Goal: Navigation & Orientation: Find specific page/section

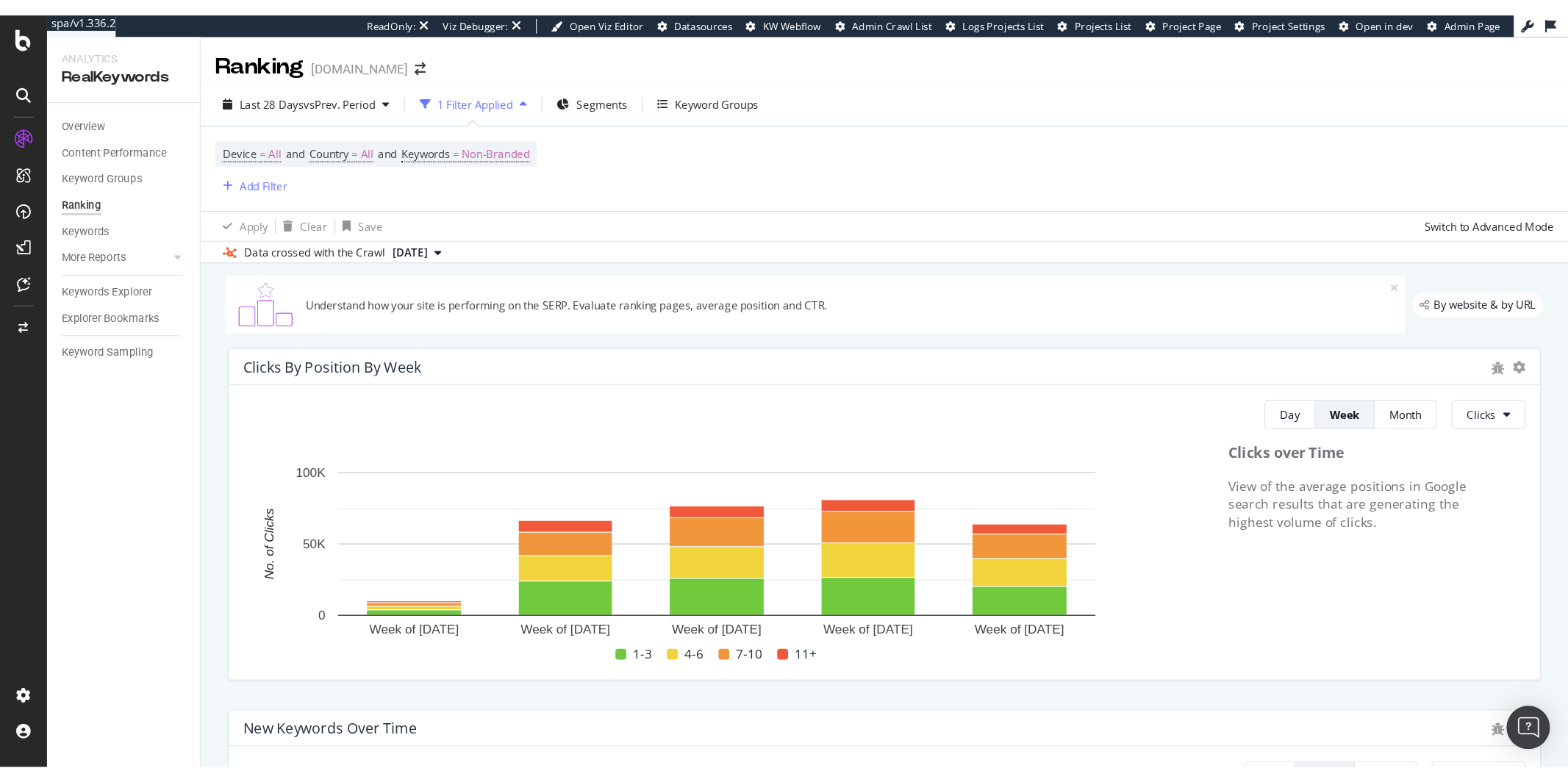
scroll to position [980, 0]
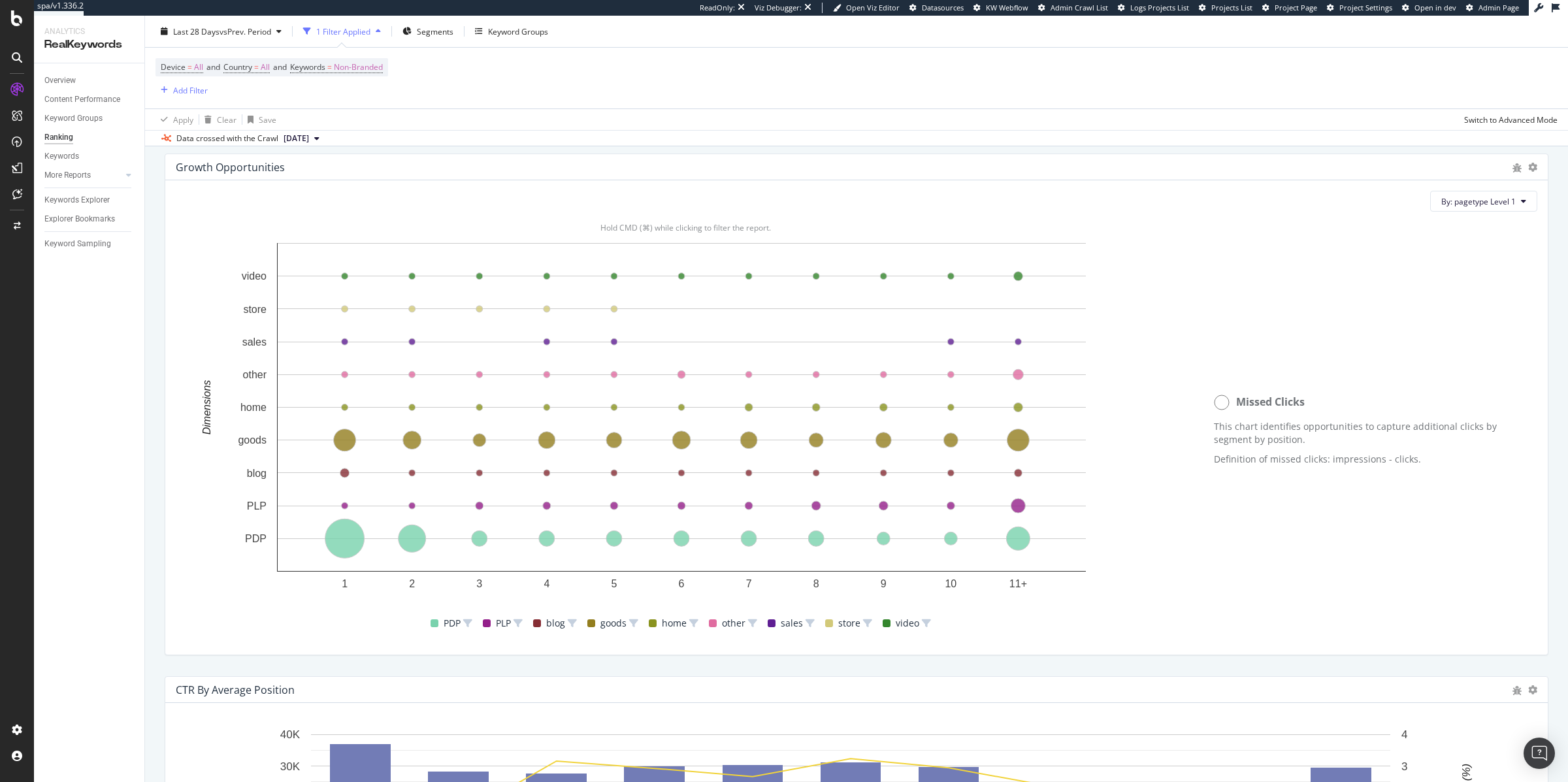
click at [1121, 543] on div "PDP PLP blog goods home other sales store video" at bounding box center [680, 624] width 1020 height 43
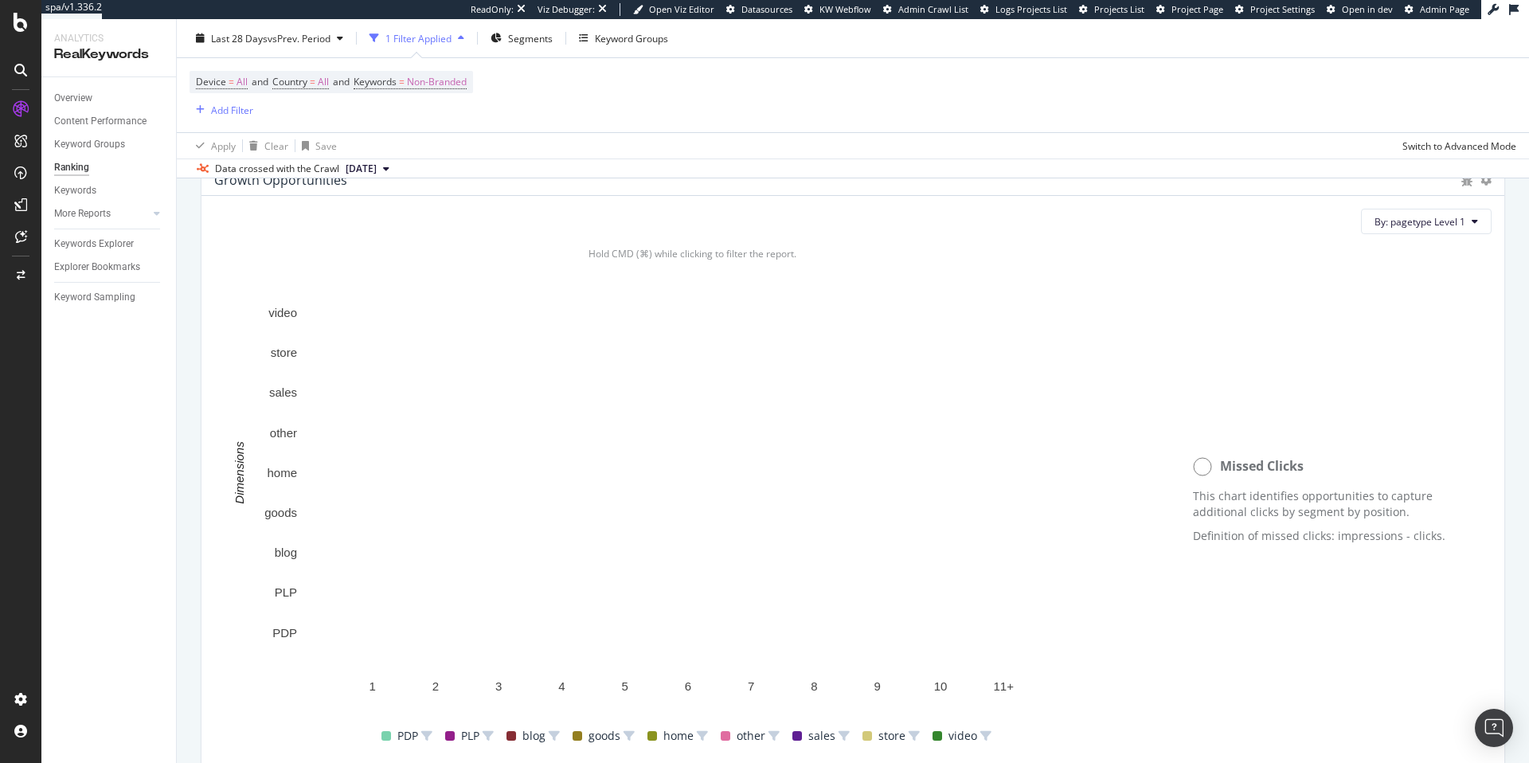
scroll to position [1086, 0]
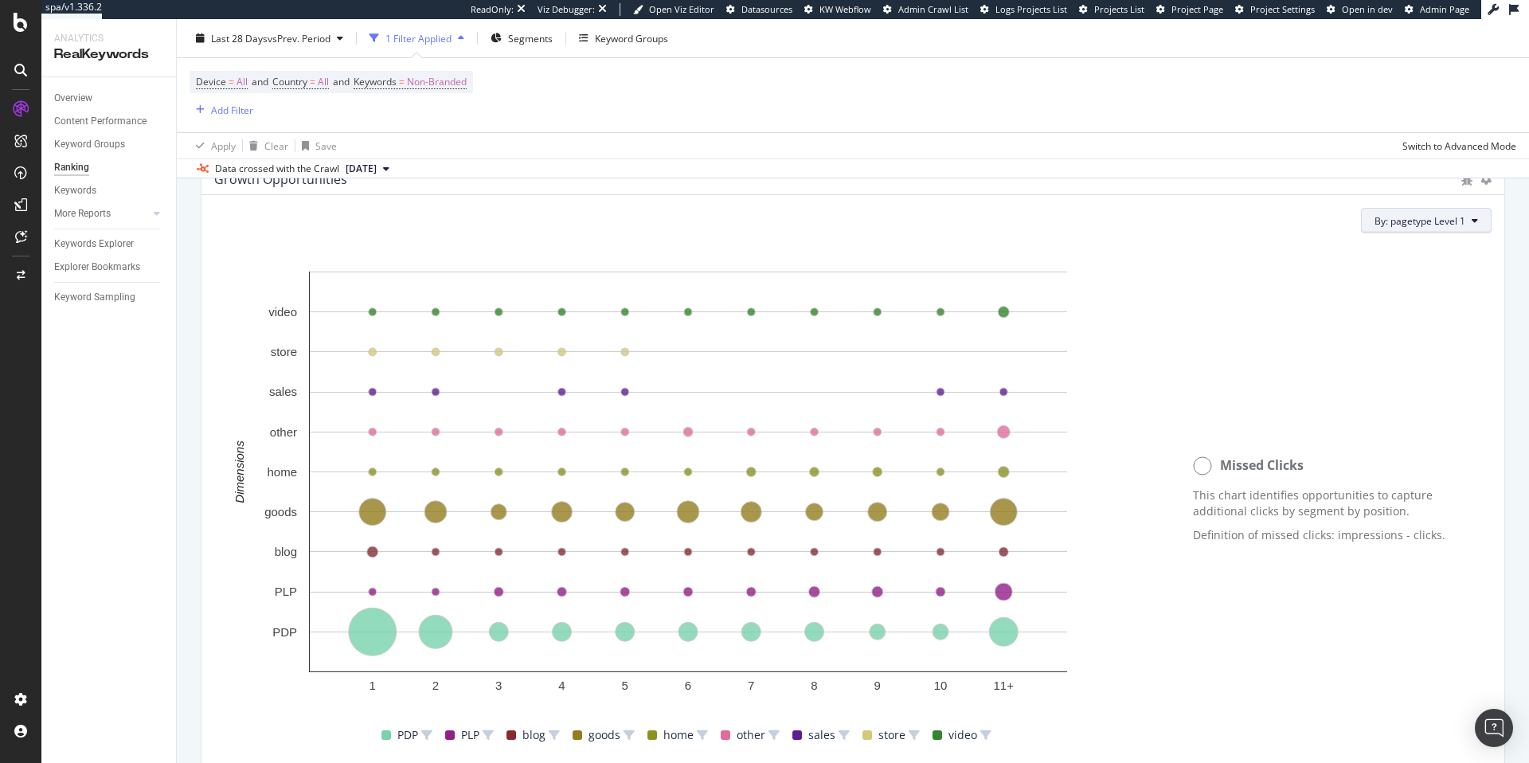
click at [1380, 228] on button "By: pagetype Level 1" at bounding box center [1426, 220] width 131 height 25
click at [1380, 278] on div "Select a Structured Data" at bounding box center [1379, 277] width 197 height 26
click at [1380, 218] on span "By: pagetype Level 1" at bounding box center [1419, 221] width 91 height 14
click at [1380, 231] on button "By: pagetype Level 1" at bounding box center [1426, 220] width 131 height 25
click at [1380, 301] on div "Select a Segment" at bounding box center [1379, 304] width 197 height 26
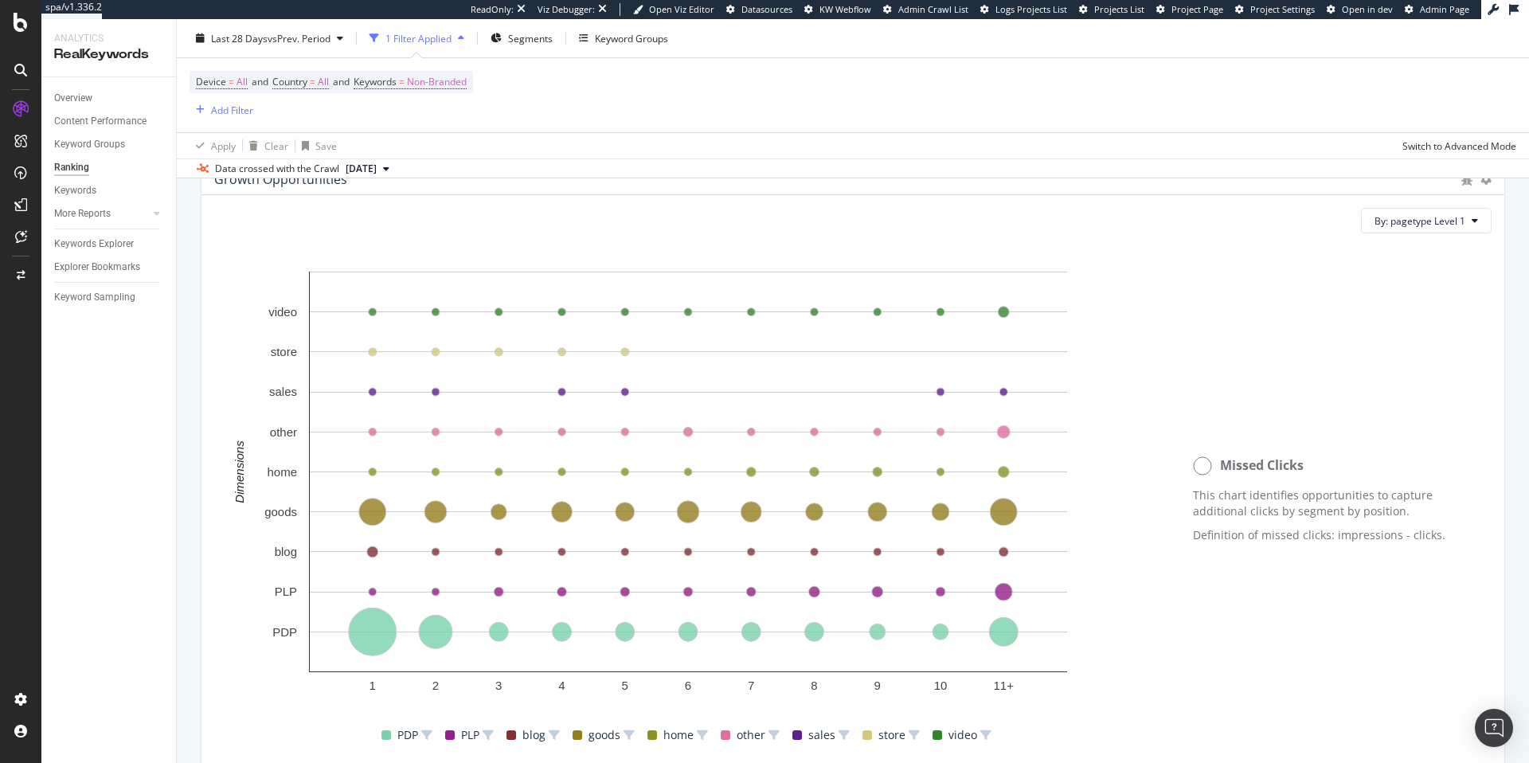
click at [1269, 221] on div "By: pagetype Level 1" at bounding box center [852, 220] width 1277 height 25
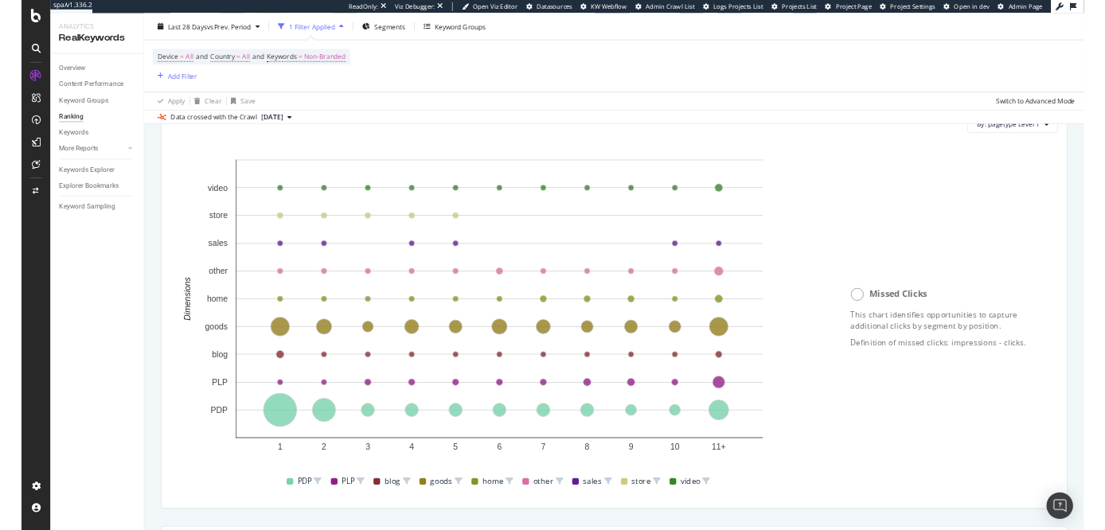
scroll to position [1130, 0]
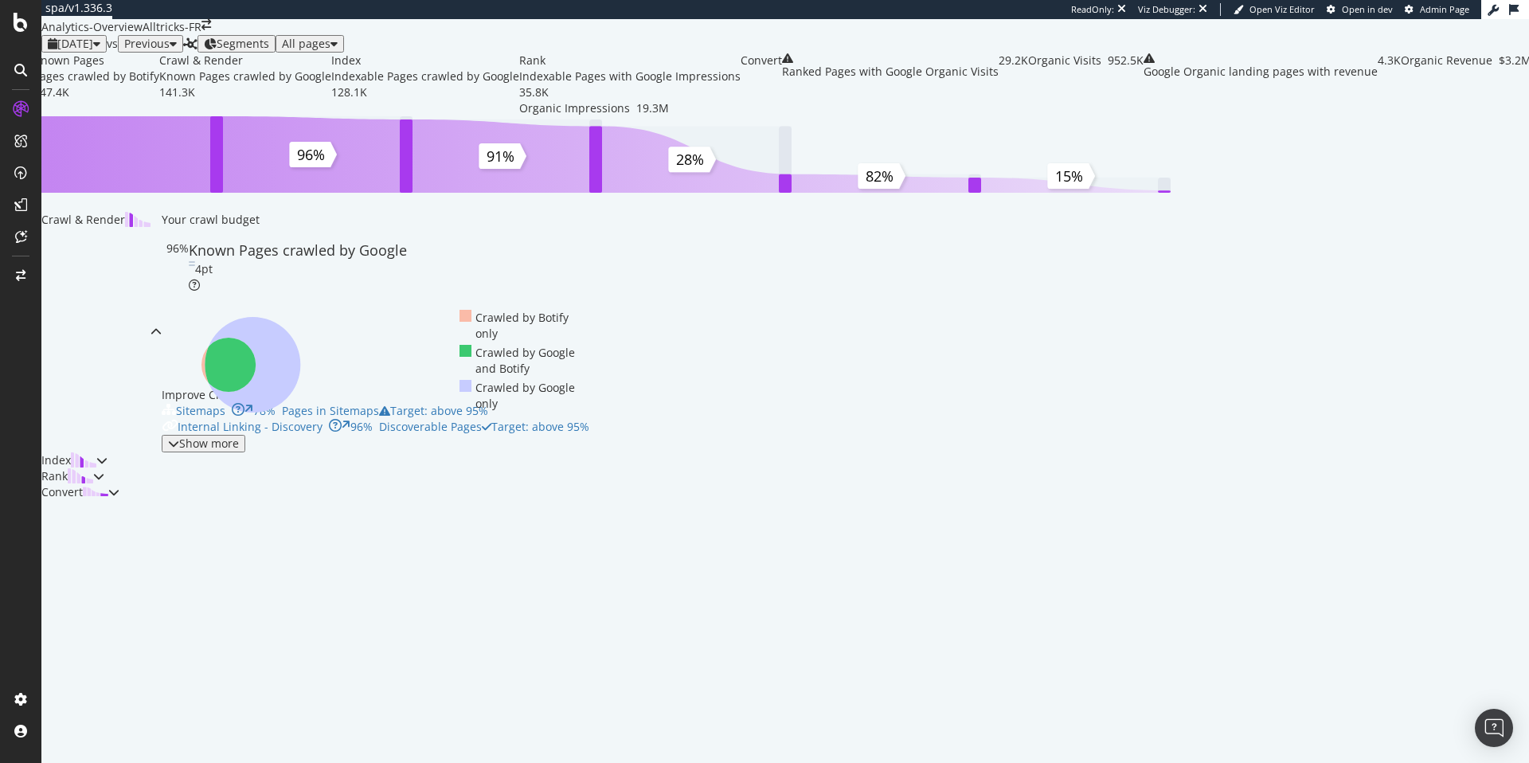
click at [269, 51] on span "Segments" at bounding box center [243, 43] width 53 height 15
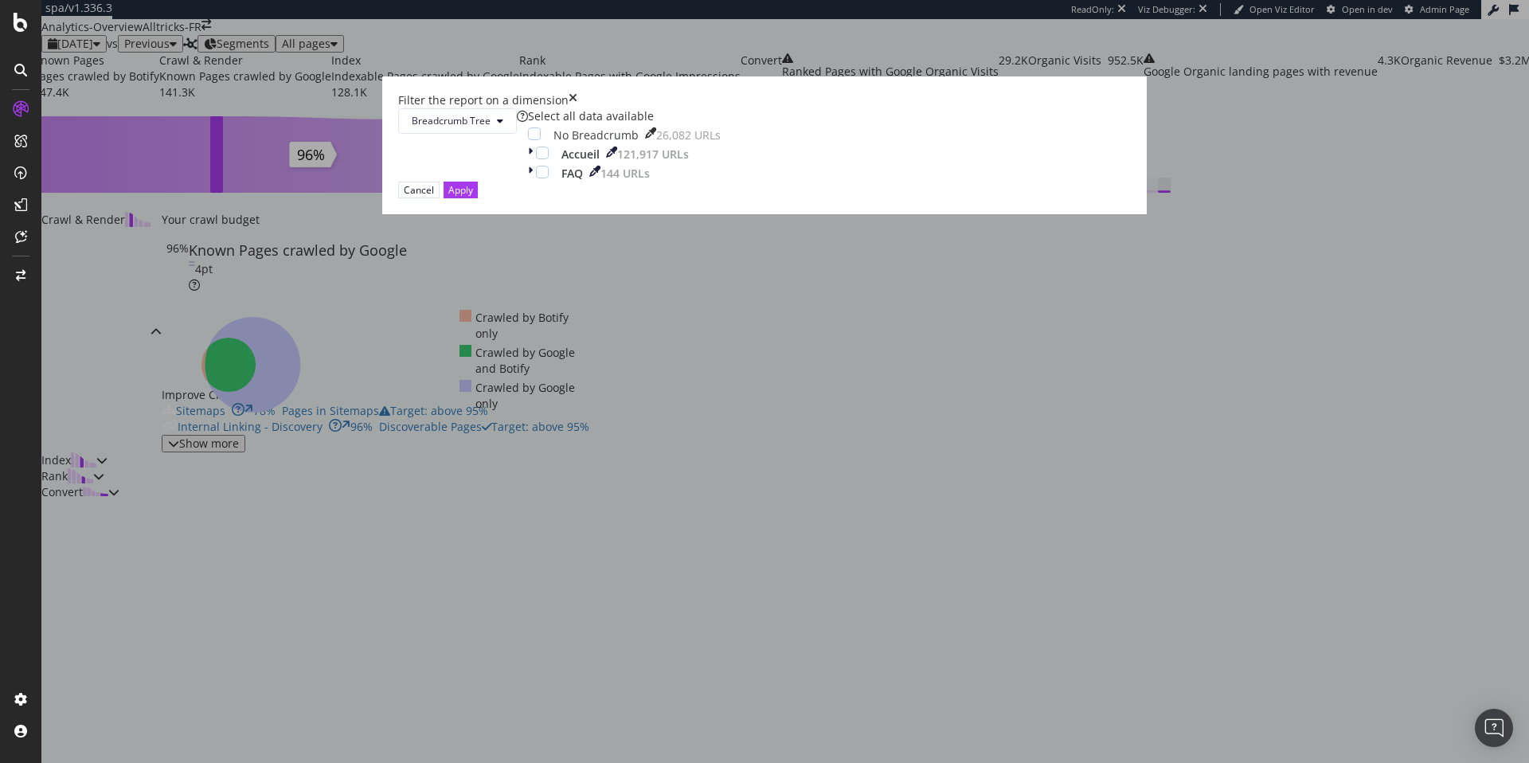
click at [740, 72] on div "Filter the report on a dimension Breadcrumb Tree Select all data available No B…" at bounding box center [764, 381] width 1529 height 763
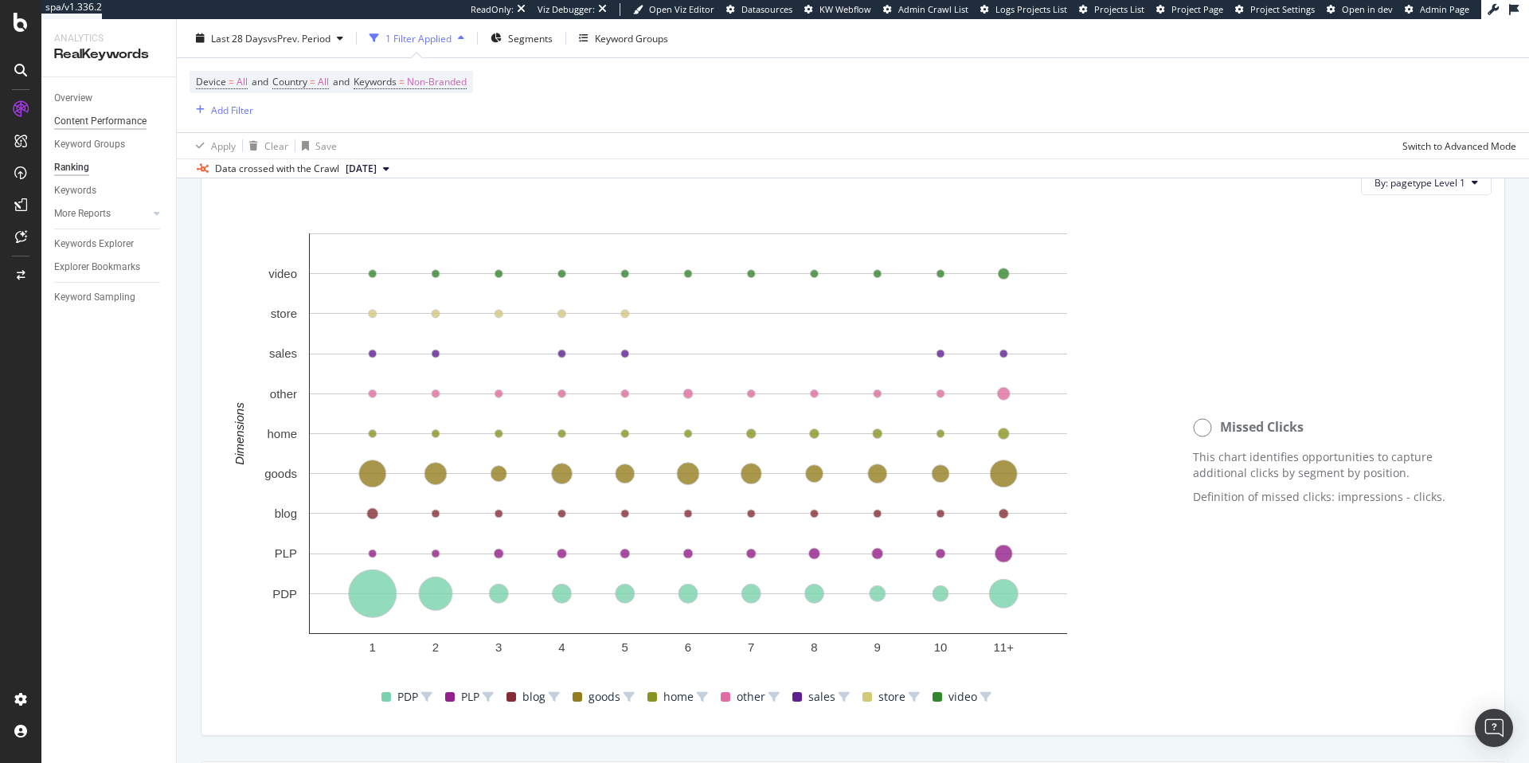
scroll to position [6, 0]
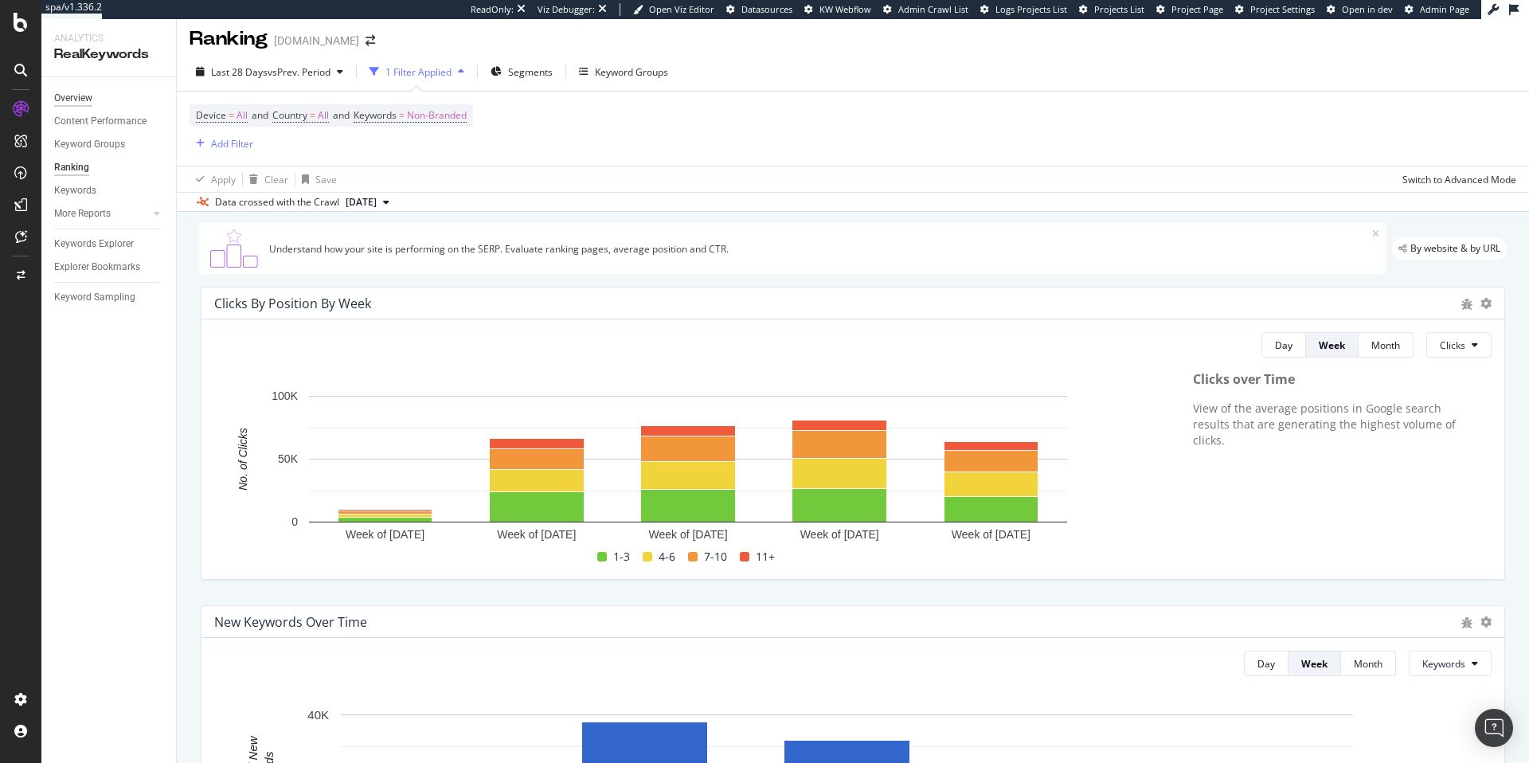
click at [84, 99] on div "Overview" at bounding box center [73, 98] width 38 height 17
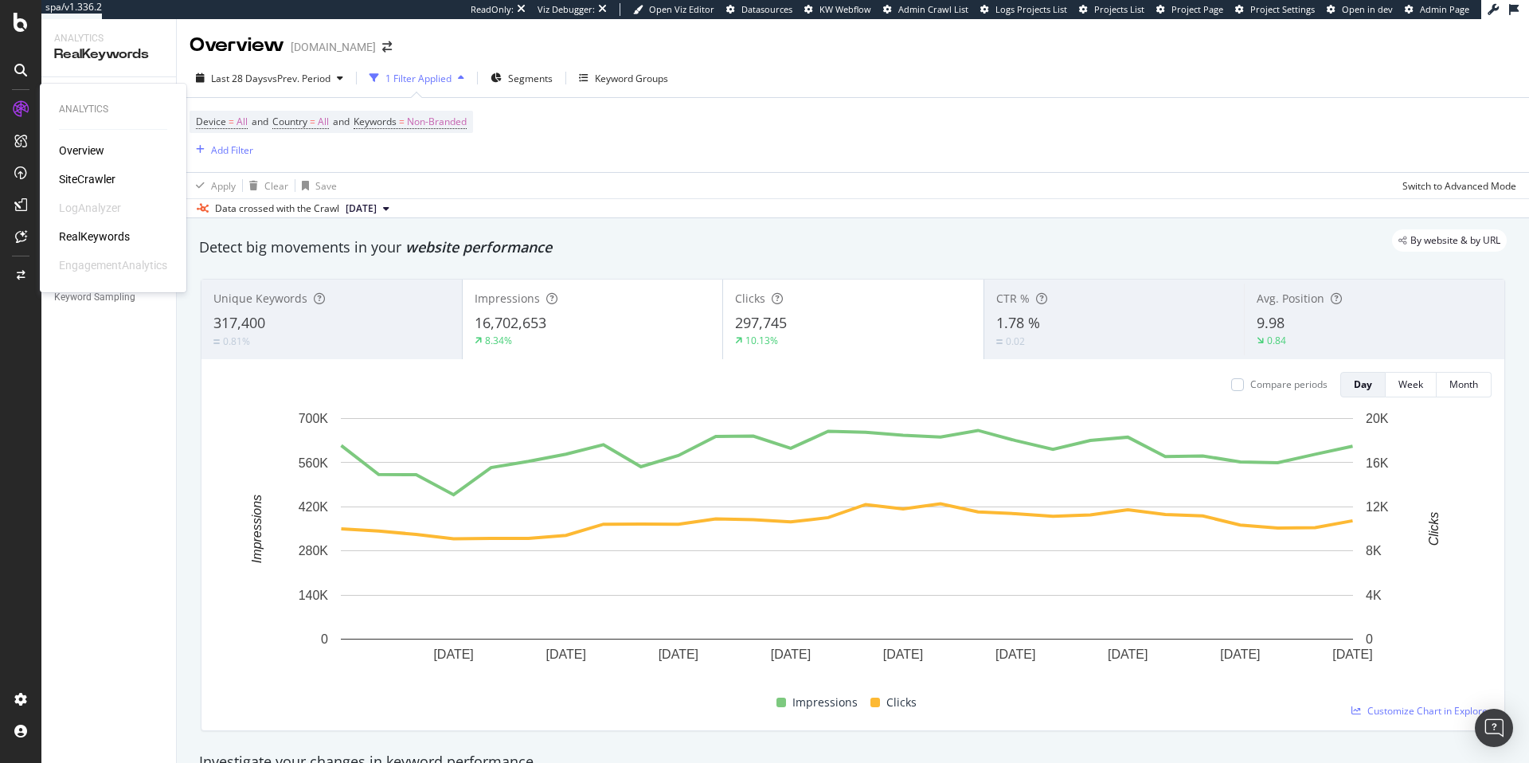
click at [82, 178] on div "SiteCrawler" at bounding box center [87, 179] width 57 height 16
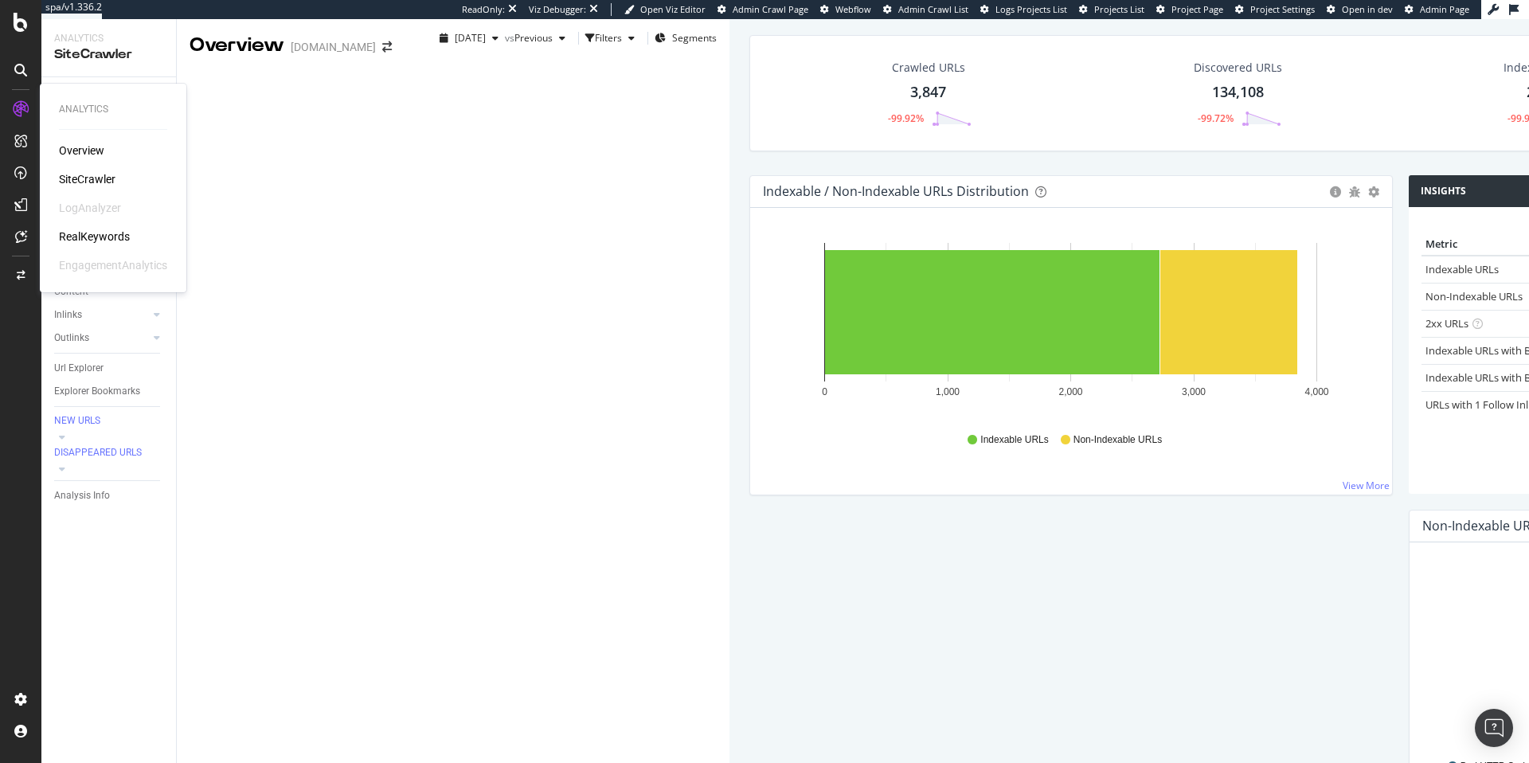
click at [96, 236] on div "RealKeywords" at bounding box center [94, 236] width 71 height 16
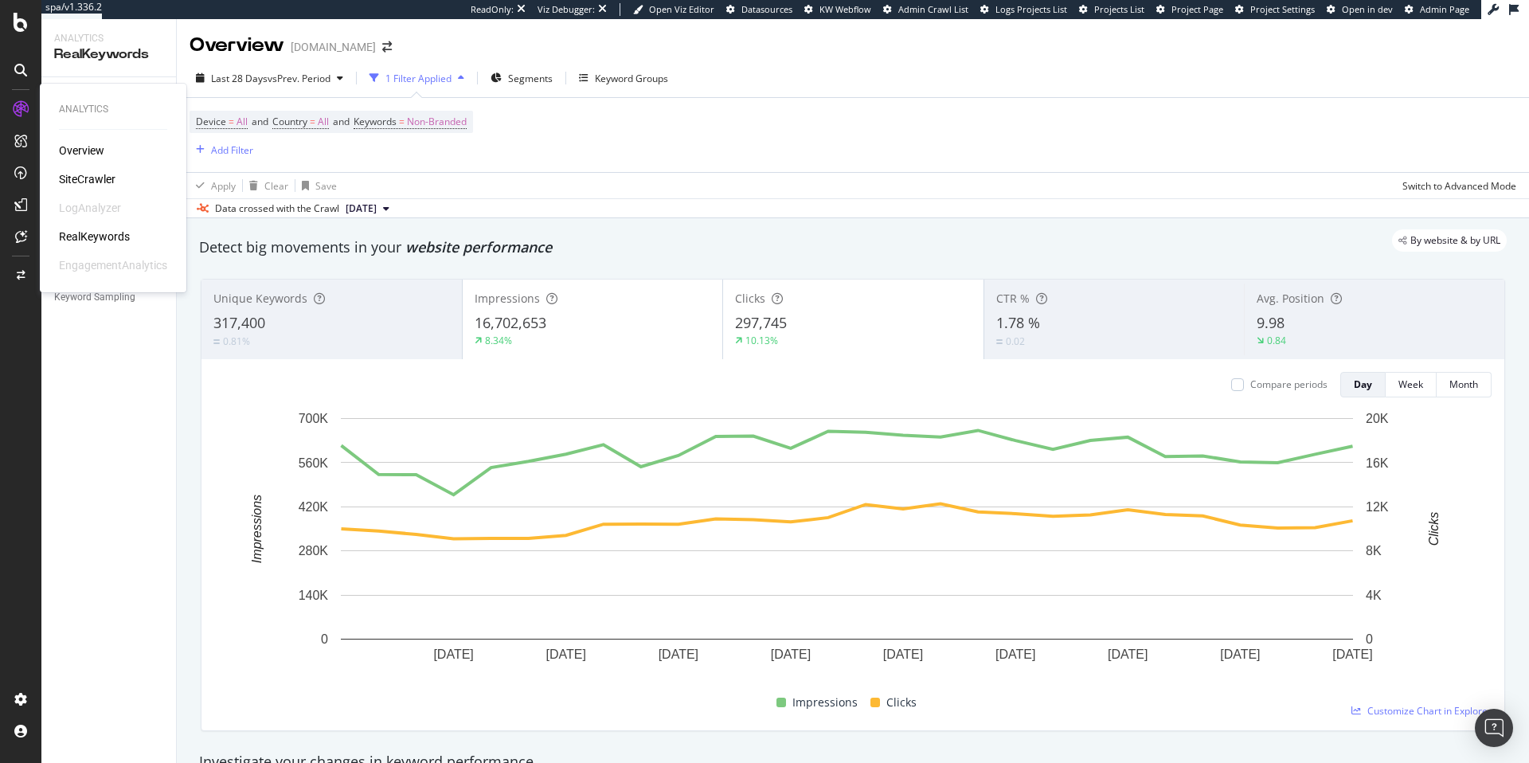
click at [76, 178] on div "SiteCrawler" at bounding box center [87, 179] width 57 height 16
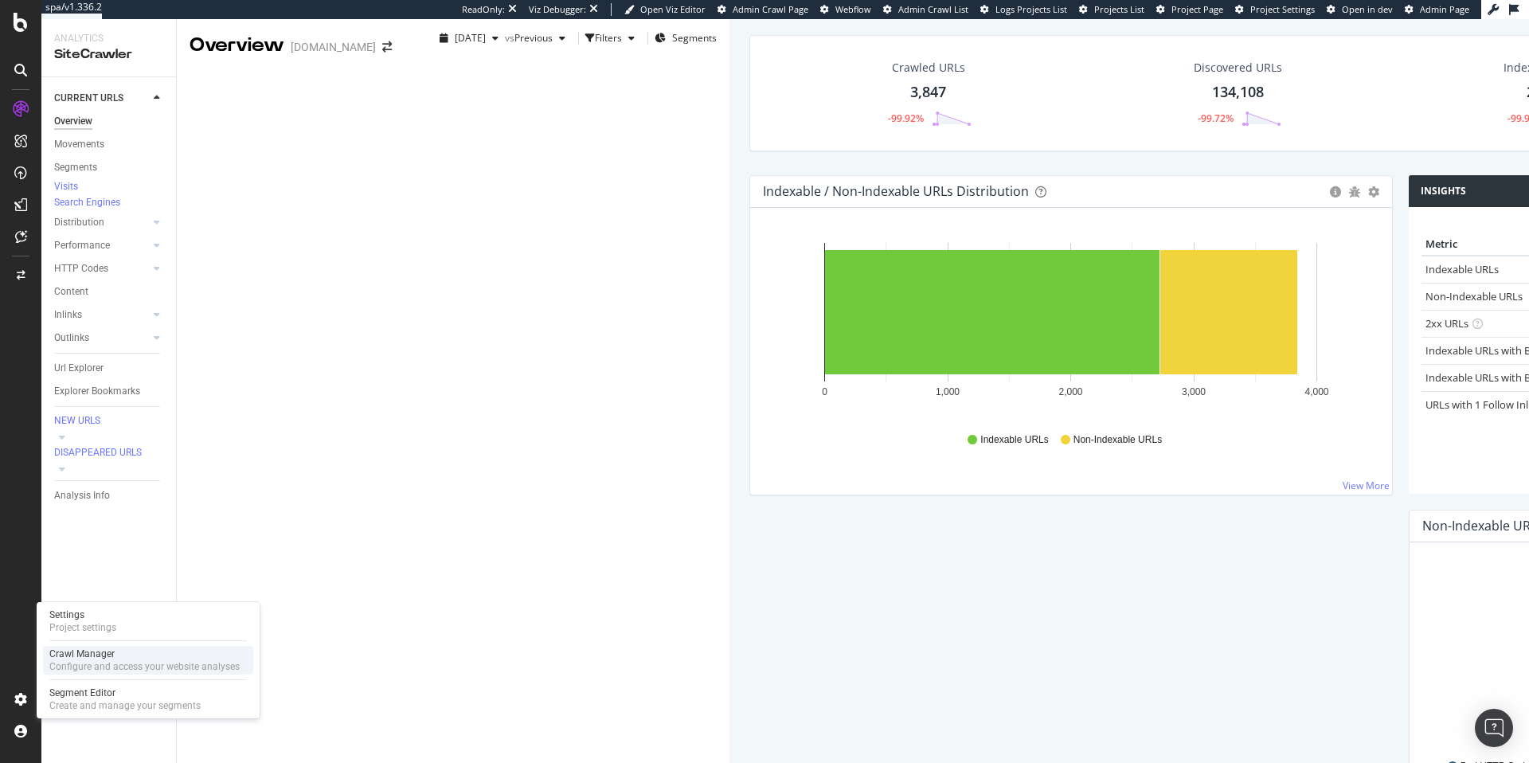
click at [89, 666] on div "Configure and access your website analyses" at bounding box center [144, 666] width 190 height 13
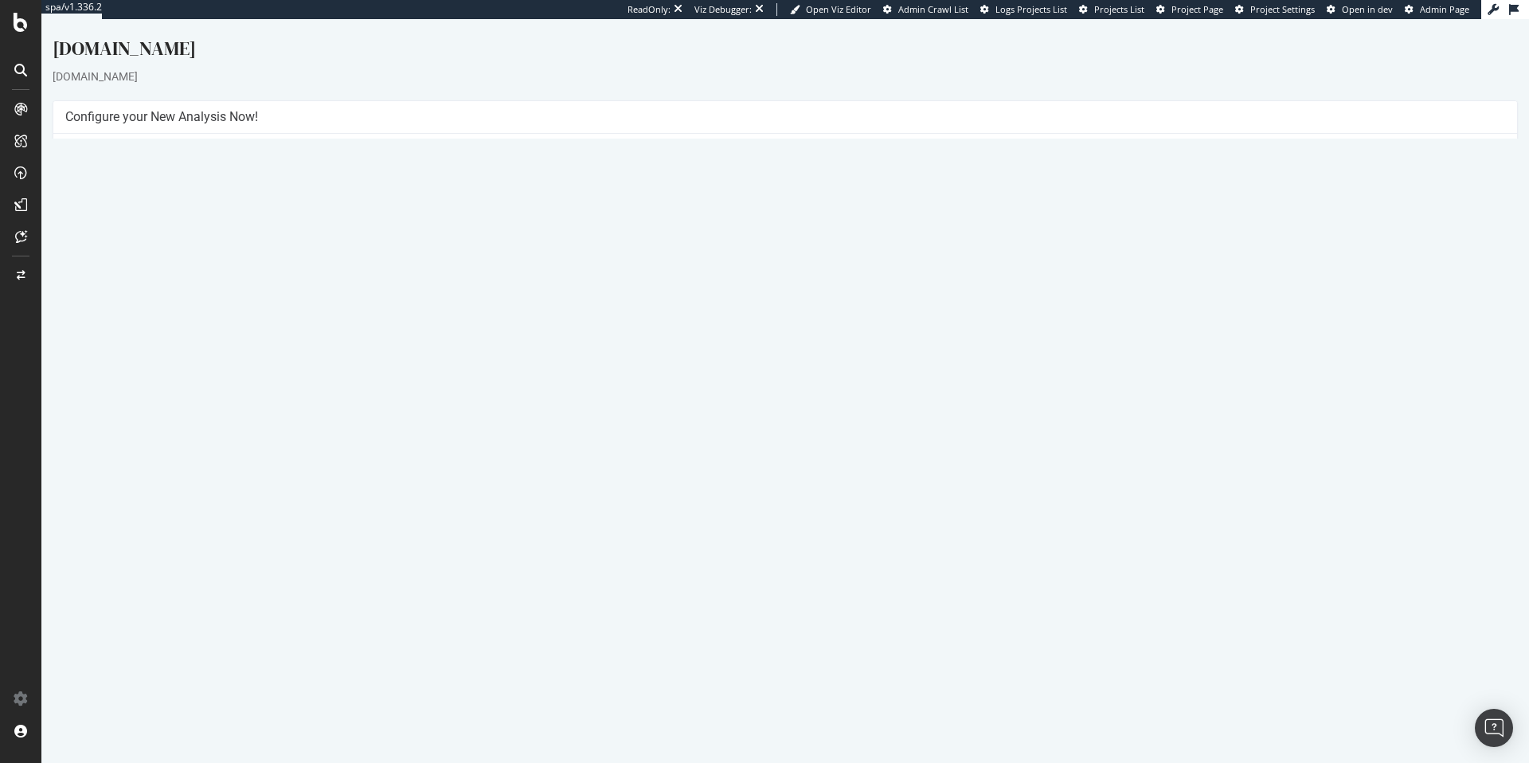
click at [818, 342] on p "View Crawl Settings" at bounding box center [784, 349] width 1439 height 14
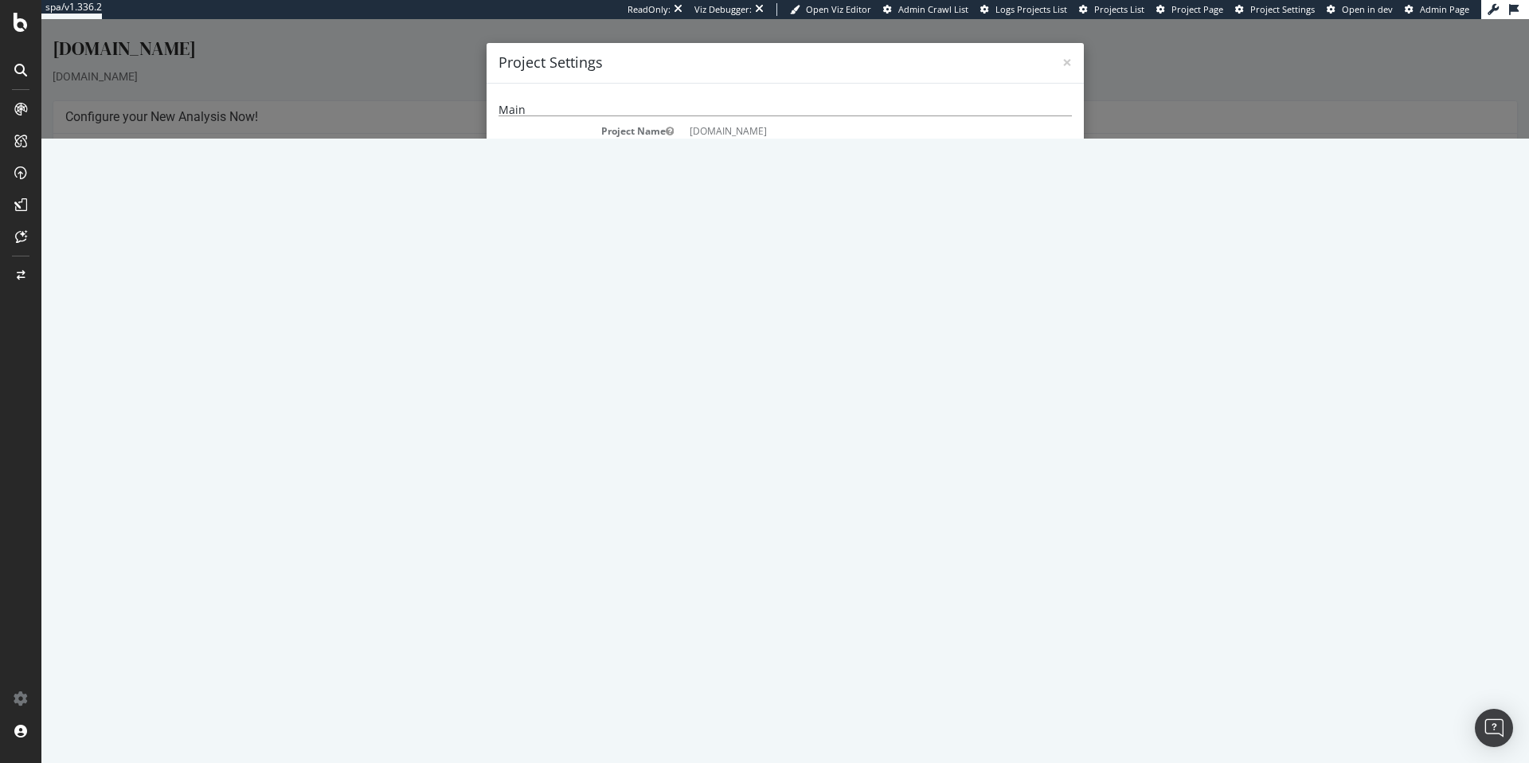
click at [1106, 139] on div "× Close Project Settings Main Project Name [DOMAIN_NAME] Start URLs [URL][DOMAI…" at bounding box center [784, 78] width 1487 height 119
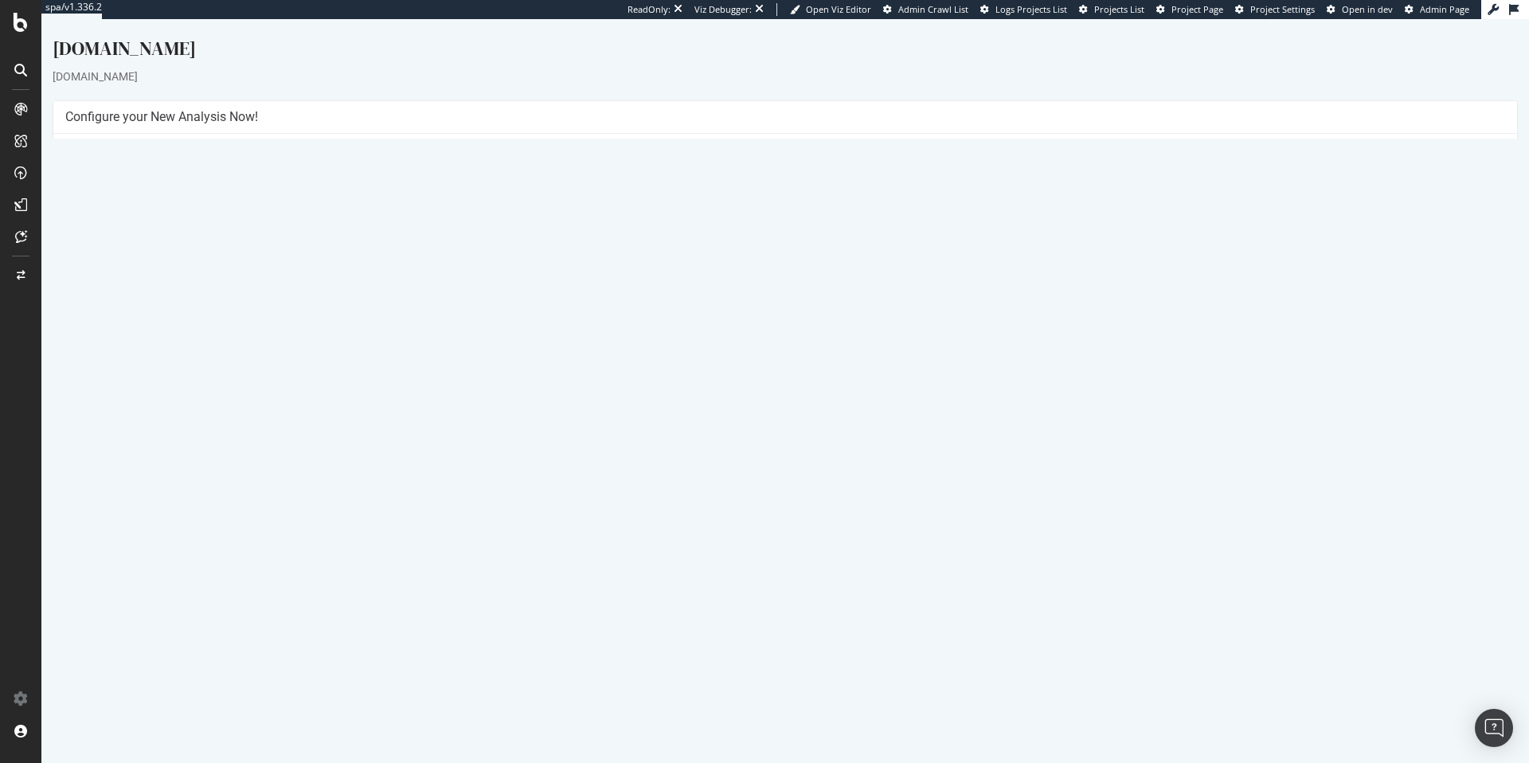
click at [127, 529] on link "[DATE] report" at bounding box center [107, 525] width 61 height 14
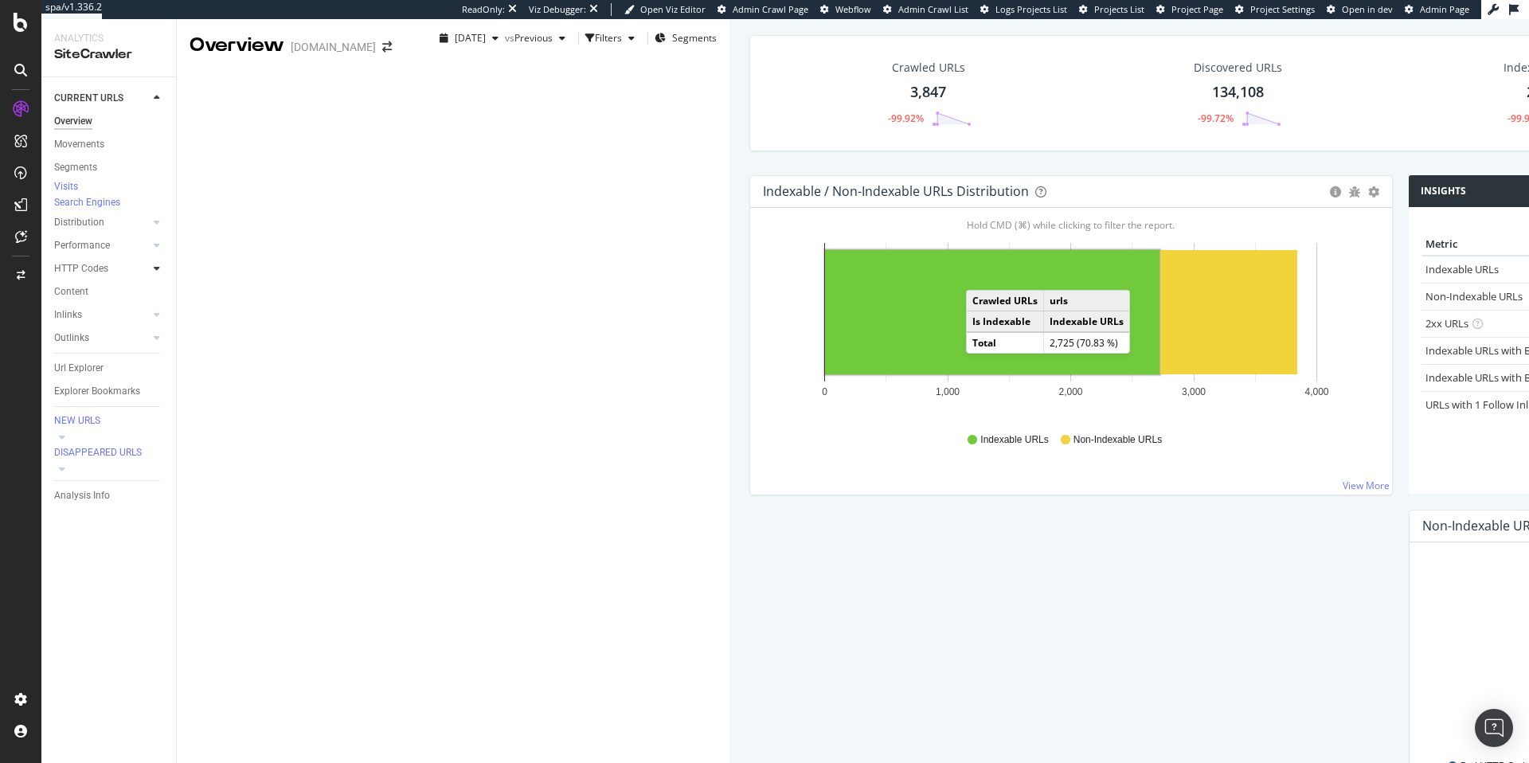
click at [158, 273] on icon at bounding box center [157, 269] width 6 height 10
